Goal: Information Seeking & Learning: Check status

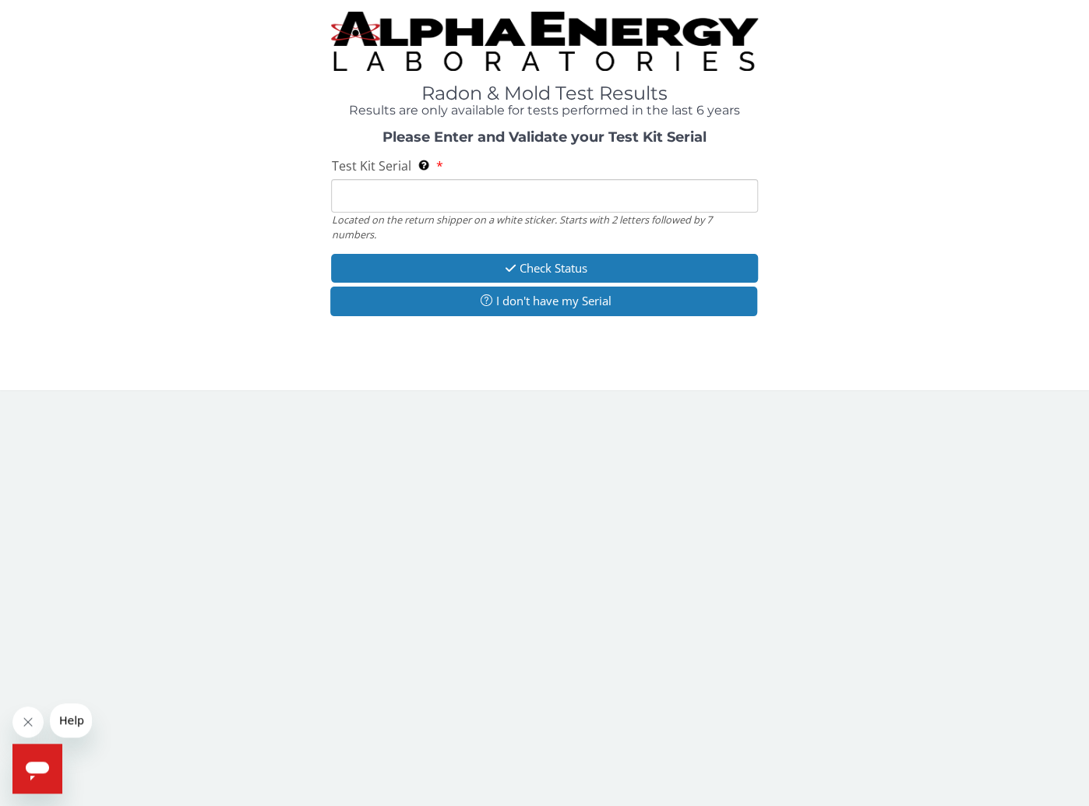
click at [458, 198] on input "Test Kit Serial Located on the return shipper on a white sticker. Starts with 2…" at bounding box center [544, 195] width 426 height 33
type input "ME106416"
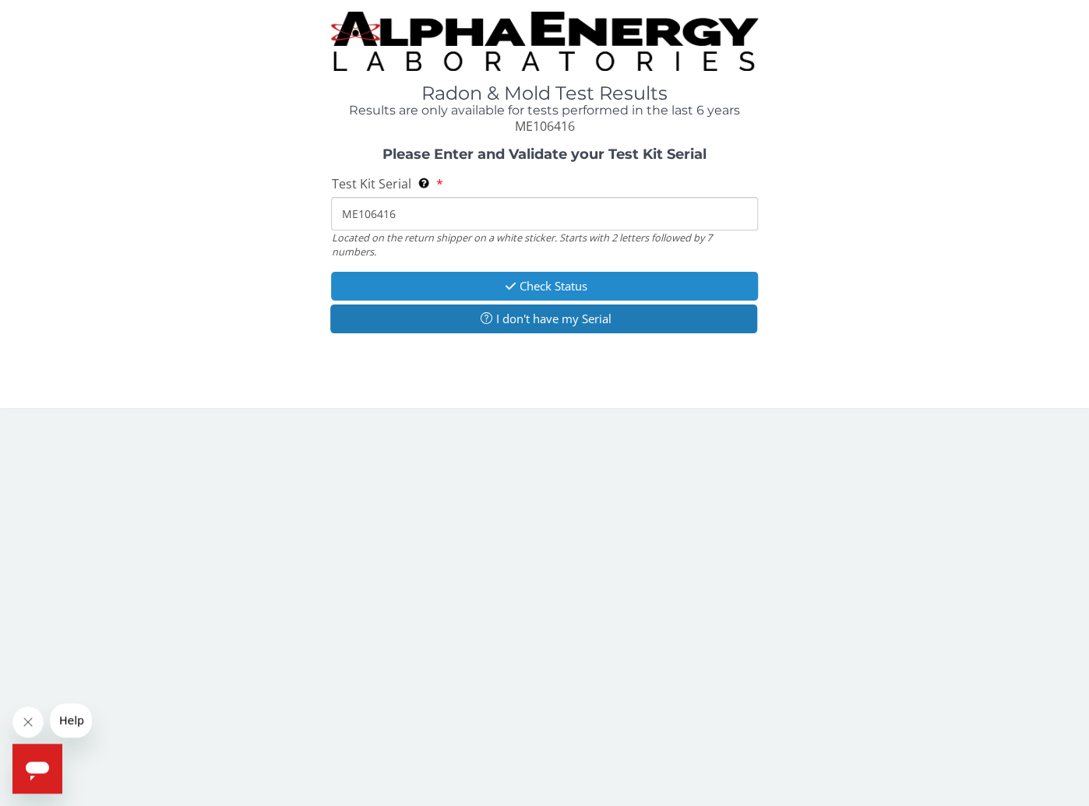
click at [533, 285] on button "Check Status" at bounding box center [544, 286] width 426 height 29
